Goal: Find specific page/section: Find specific page/section

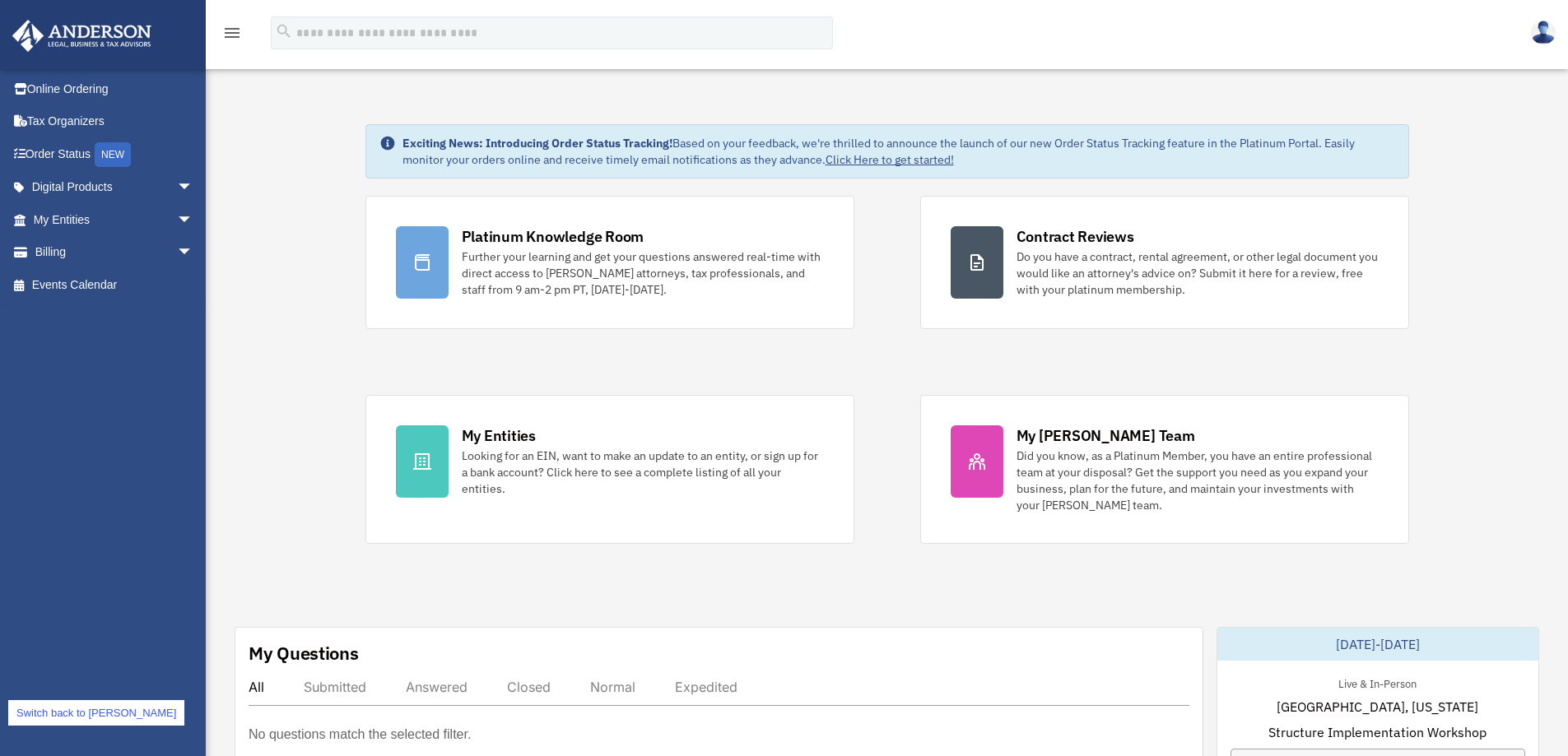
click at [1554, 31] on img at bounding box center [1543, 33] width 24 height 24
click at [66, 177] on link "Digital Products arrow_drop_down" at bounding box center [114, 187] width 207 height 33
click at [177, 182] on span "arrow_drop_down" at bounding box center [193, 188] width 33 height 34
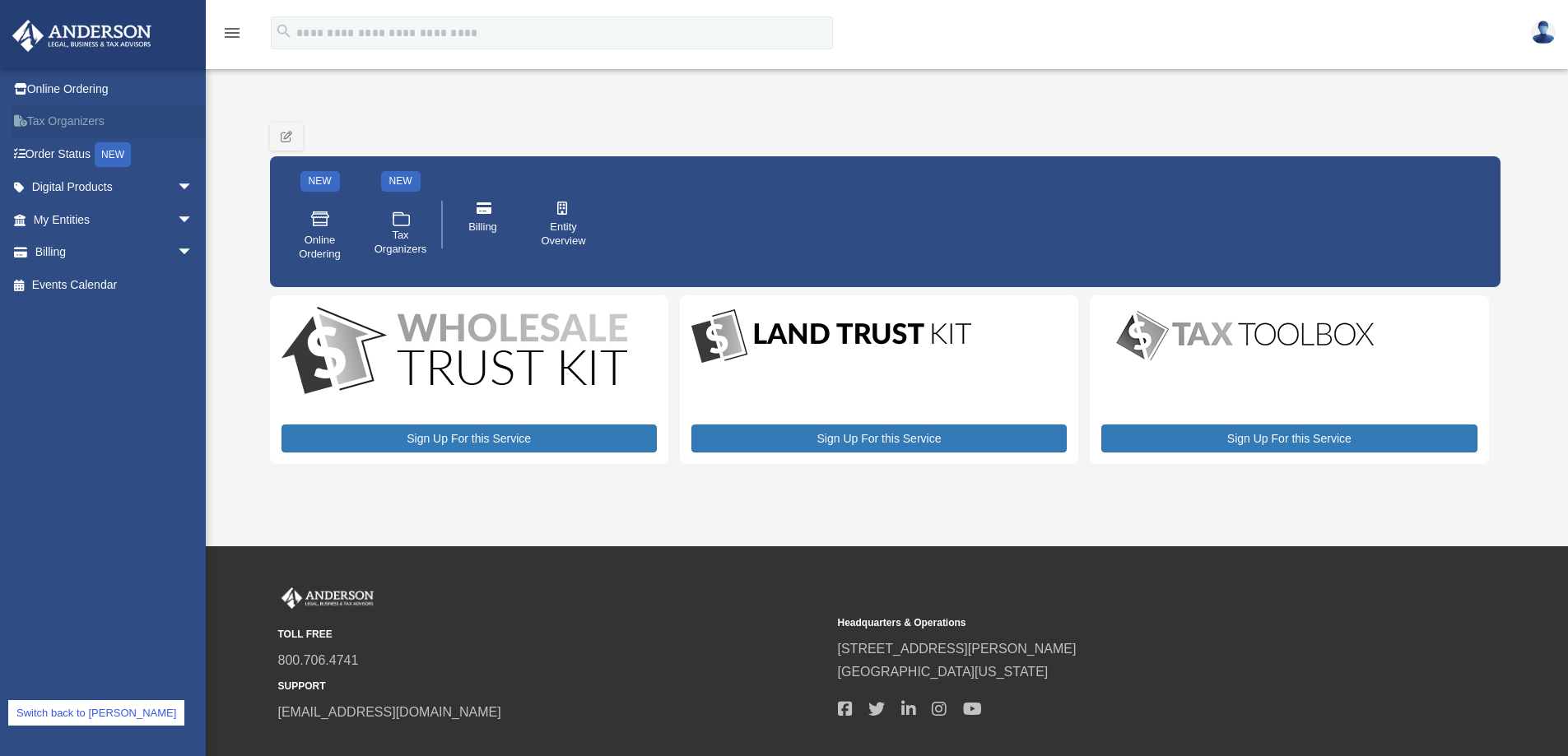
click at [72, 112] on link "Tax Organizers" at bounding box center [114, 122] width 207 height 33
click at [94, 721] on link "Switch back to [PERSON_NAME]" at bounding box center [96, 712] width 176 height 25
